Goal: Browse casually

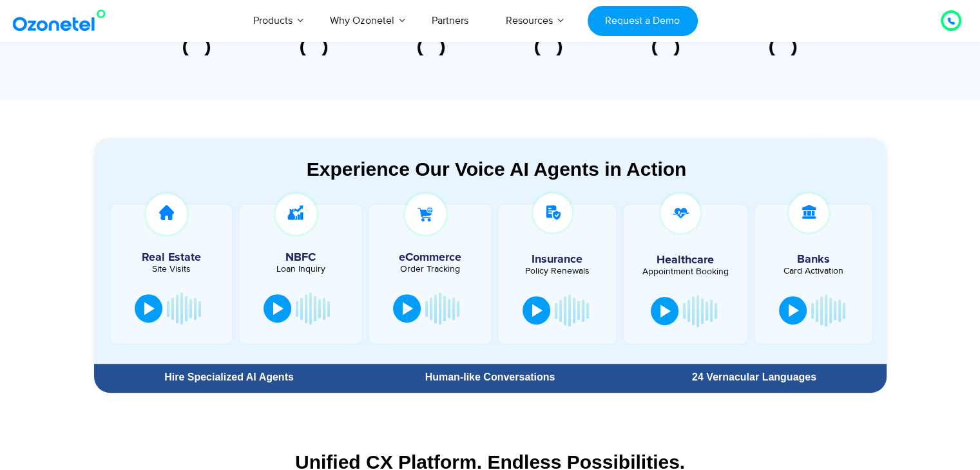
scroll to position [709, 0]
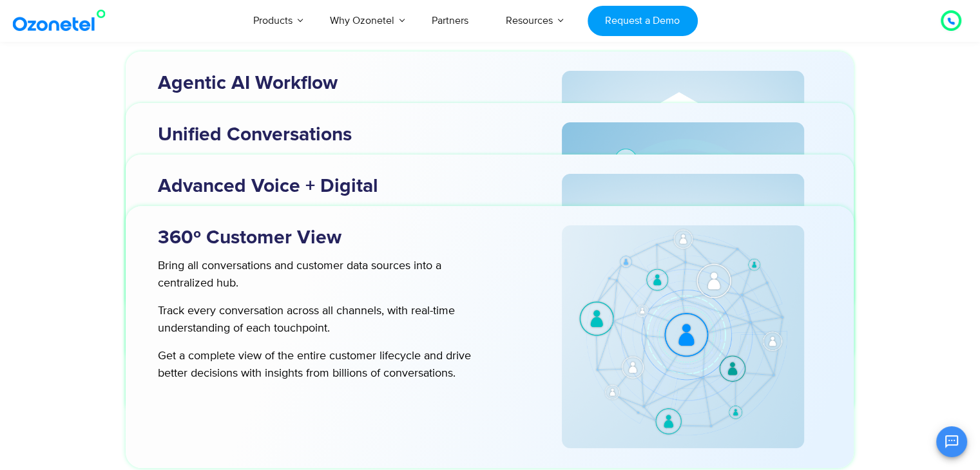
scroll to position [3946, 0]
